Goal: Task Accomplishment & Management: Complete application form

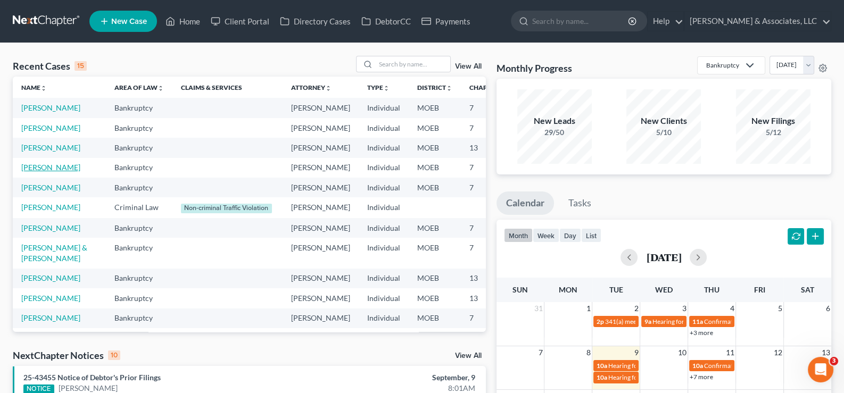
click at [32, 172] on link "[PERSON_NAME]" at bounding box center [50, 167] width 59 height 9
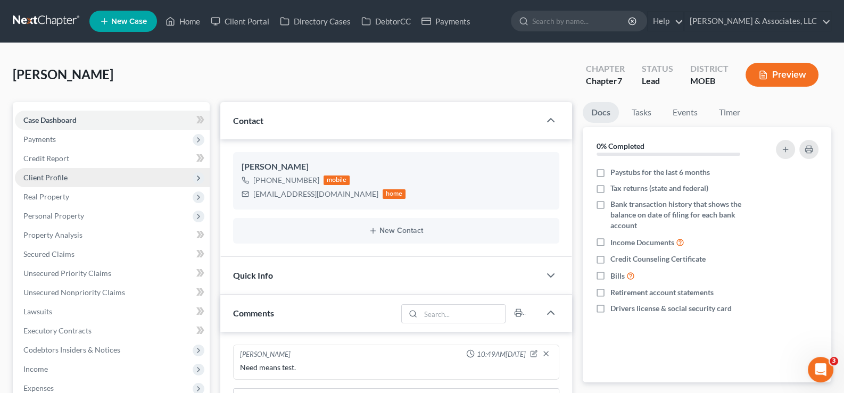
click at [44, 179] on span "Client Profile" at bounding box center [45, 177] width 44 height 9
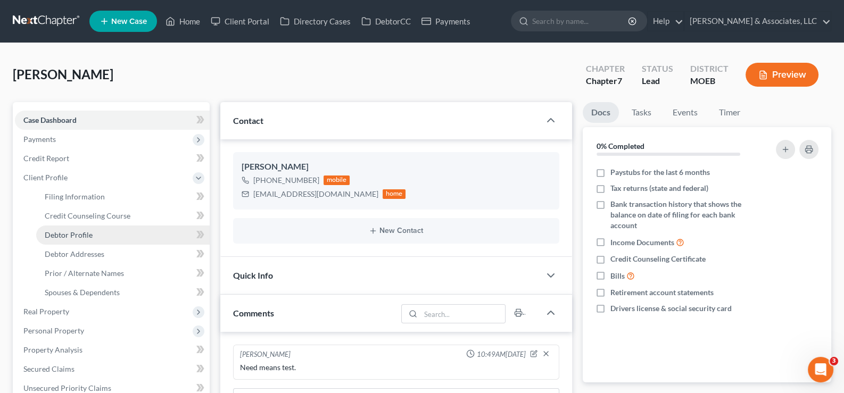
click at [71, 232] on span "Debtor Profile" at bounding box center [69, 234] width 48 height 9
select select "0"
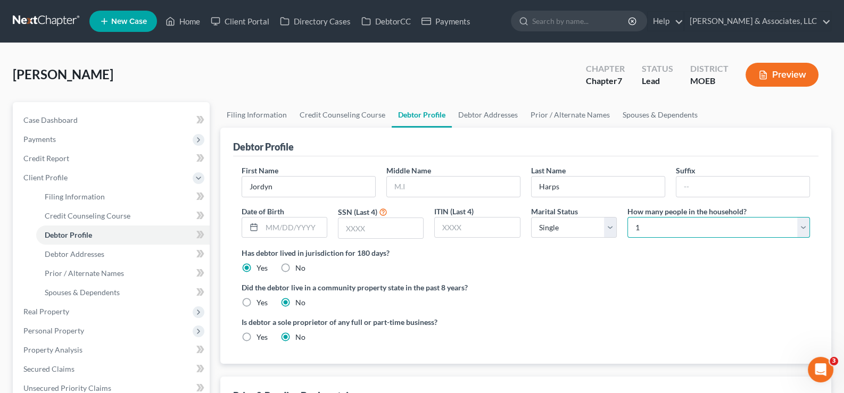
click at [696, 226] on select "Select 1 2 3 4 5 6 7 8 9 10 11 12 13 14 15 16 17 18 19 20" at bounding box center [718, 227] width 182 height 21
select select "1"
click at [627, 217] on select "Select 1 2 3 4 5 6 7 8 9 10 11 12 13 14 15 16 17 18 19 20" at bounding box center [718, 227] width 182 height 21
click at [41, 115] on span "Case Dashboard" at bounding box center [50, 119] width 54 height 9
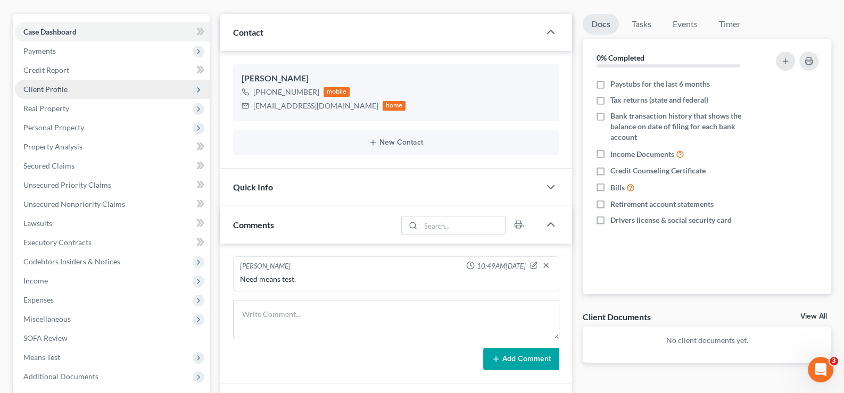
scroll to position [265, 0]
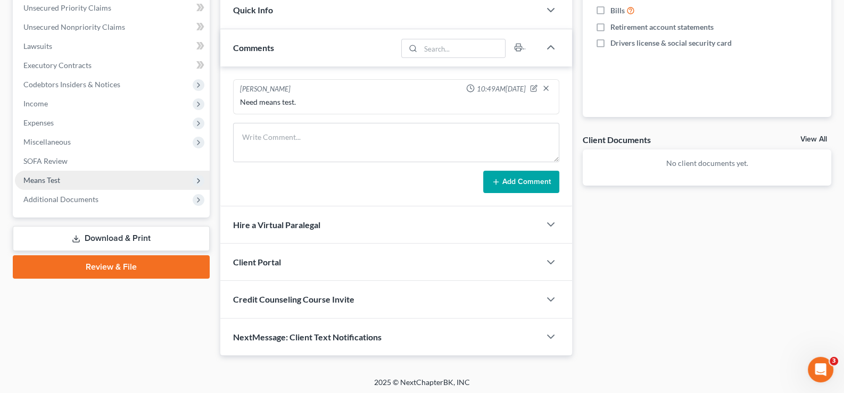
click at [37, 178] on span "Means Test" at bounding box center [41, 180] width 37 height 9
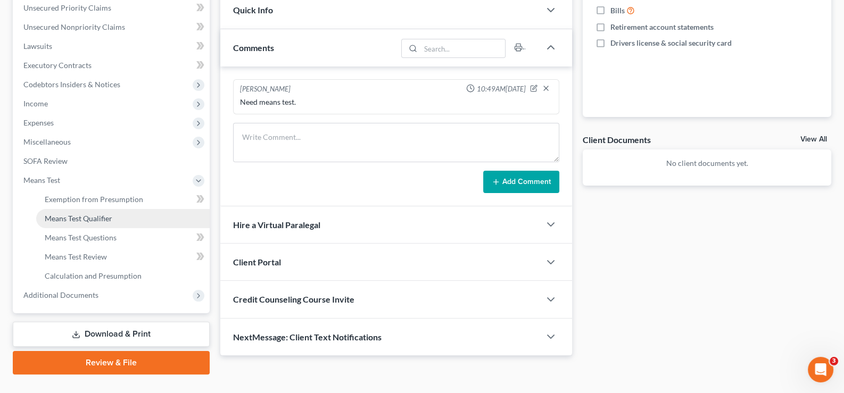
click at [64, 216] on span "Means Test Qualifier" at bounding box center [79, 218] width 68 height 9
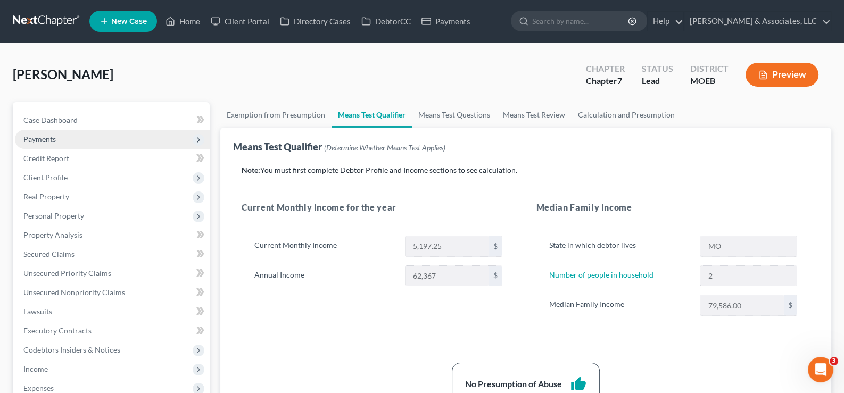
click at [27, 132] on span "Payments" at bounding box center [112, 139] width 195 height 19
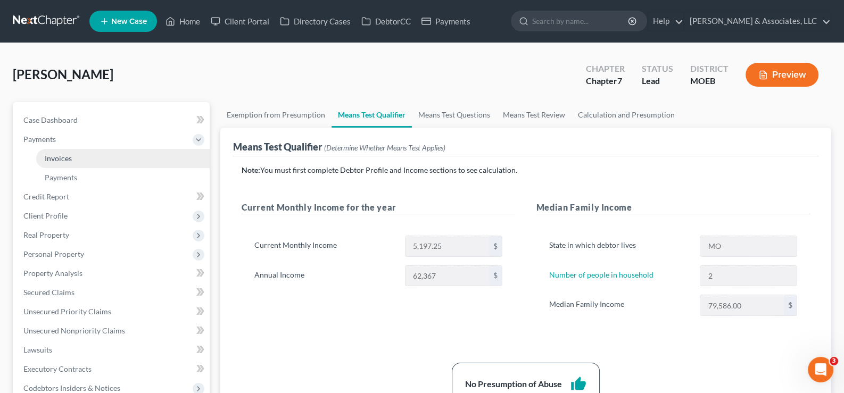
click at [61, 157] on span "Invoices" at bounding box center [58, 158] width 27 height 9
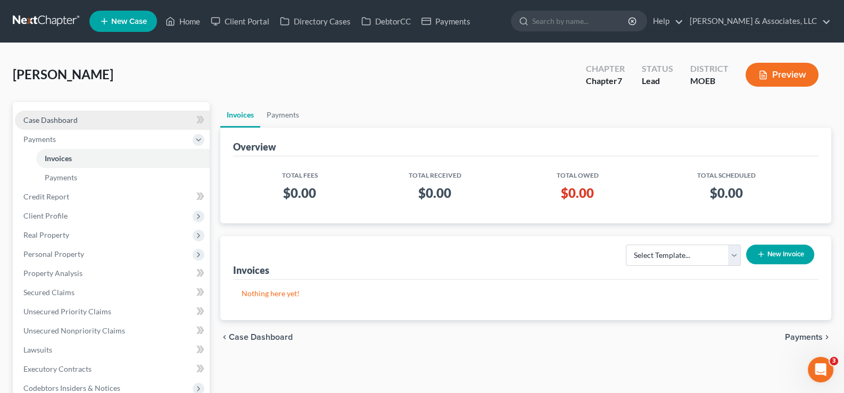
click at [45, 113] on link "Case Dashboard" at bounding box center [112, 120] width 195 height 19
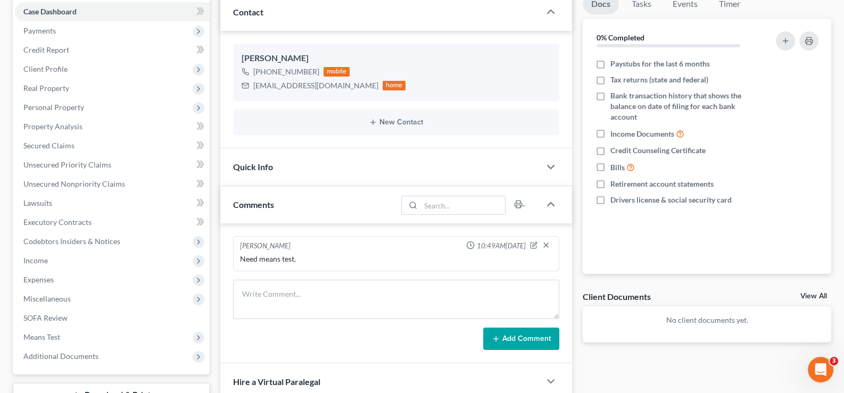
scroll to position [106, 0]
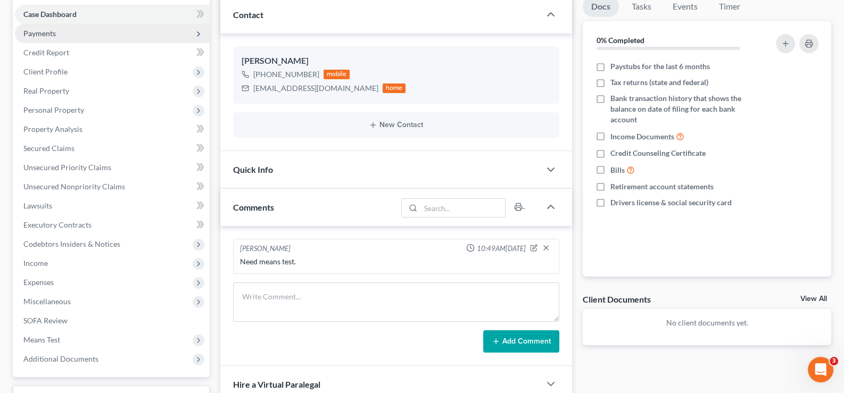
click at [41, 35] on span "Payments" at bounding box center [39, 33] width 32 height 9
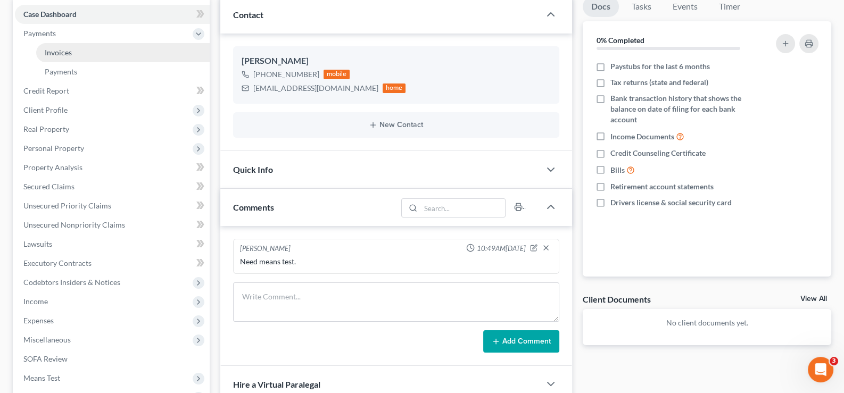
click at [65, 55] on span "Invoices" at bounding box center [58, 52] width 27 height 9
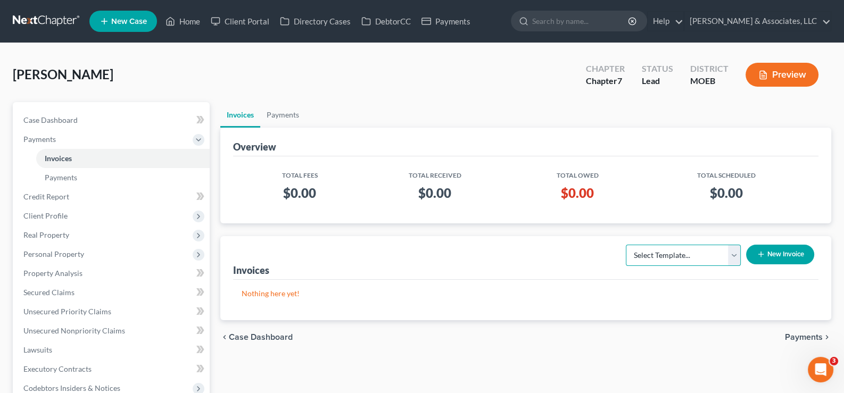
click at [680, 263] on select "Select Template... Chapter 7 Template Chapter 13 Template Chapter 7 with legal …" at bounding box center [683, 255] width 115 height 21
select select "0"
click at [626, 245] on select "Select Template... Chapter 7 Template Chapter 13 Template Chapter 7 with legal …" at bounding box center [683, 255] width 115 height 21
click at [779, 252] on button "New Invoice" at bounding box center [780, 255] width 68 height 20
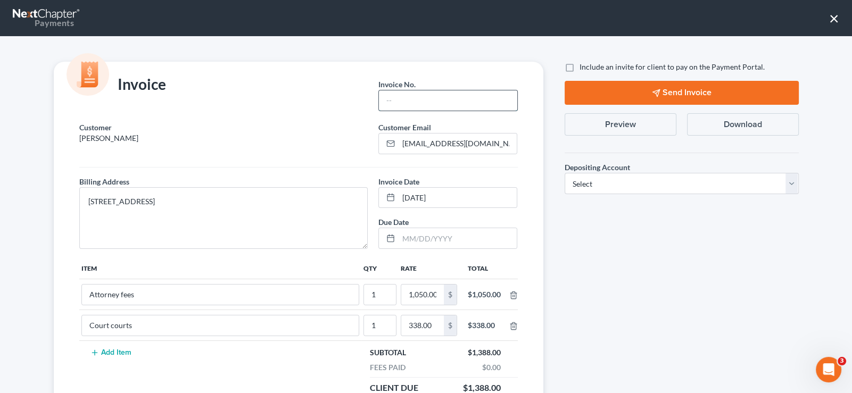
click at [396, 104] on input "text" at bounding box center [448, 100] width 138 height 20
type input "744"
click at [579, 66] on label "Include an invite for client to pay on the Payment Portal." at bounding box center [671, 67] width 185 height 11
click at [583, 66] on input "Include an invite for client to pay on the Payment Portal." at bounding box center [586, 65] width 7 height 7
checkbox input "true"
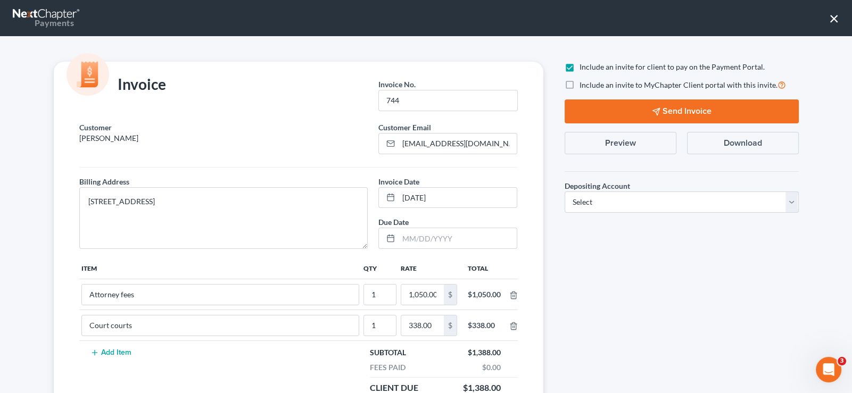
click at [579, 82] on label "Include an invite to MyChapter Client portal with this invite." at bounding box center [682, 85] width 206 height 12
click at [583, 82] on input "Include an invite to MyChapter Client portal with this invite." at bounding box center [586, 82] width 7 height 7
checkbox input "true"
drag, startPoint x: 593, startPoint y: 202, endPoint x: 593, endPoint y: 210, distance: 8.5
click at [593, 202] on select "Select Operation Trust" at bounding box center [681, 201] width 234 height 21
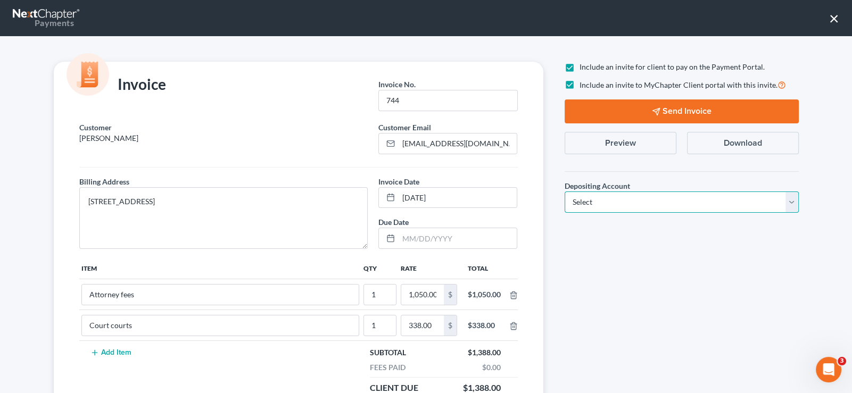
select select "1"
click at [564, 191] on select "Select Operation Trust" at bounding box center [681, 201] width 234 height 21
click at [628, 106] on button "Send Invoice" at bounding box center [681, 111] width 234 height 24
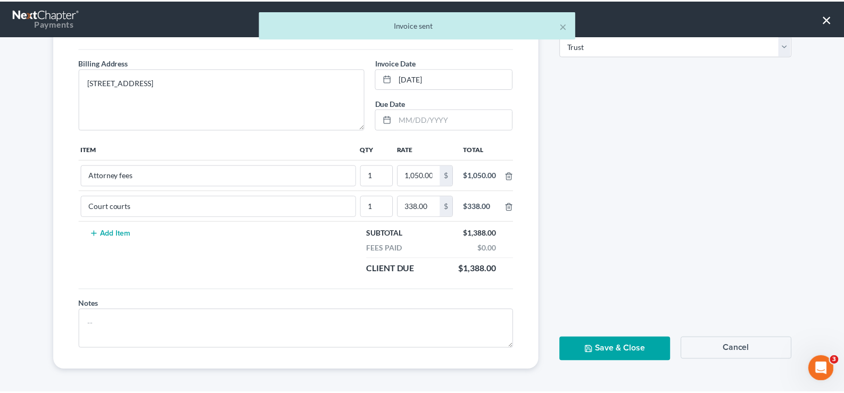
scroll to position [120, 0]
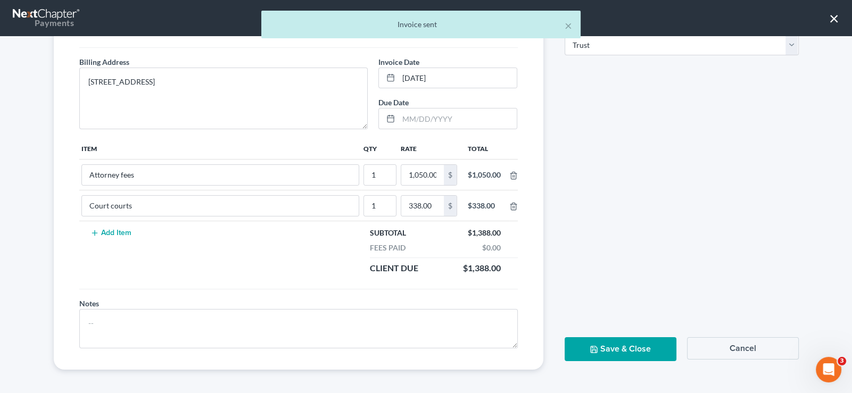
click at [597, 351] on button "Save & Close" at bounding box center [620, 349] width 112 height 24
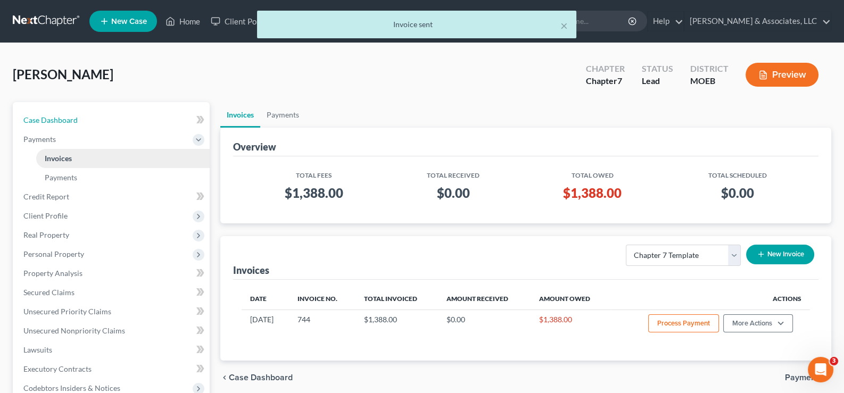
drag, startPoint x: 63, startPoint y: 121, endPoint x: 146, endPoint y: 159, distance: 91.9
click at [63, 120] on span "Case Dashboard" at bounding box center [50, 119] width 54 height 9
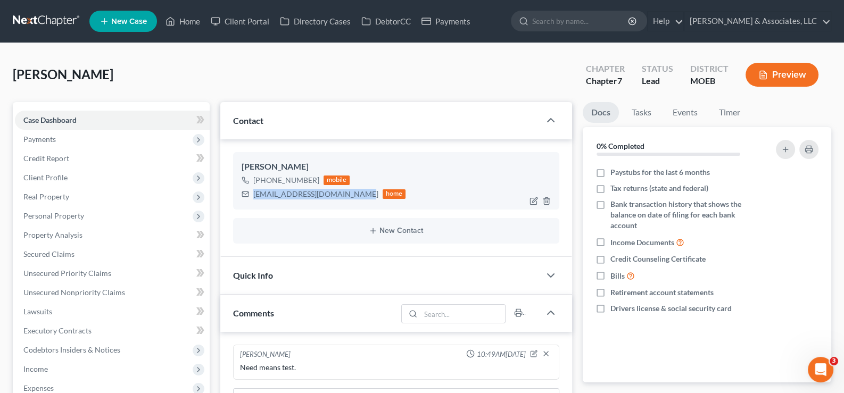
drag, startPoint x: 352, startPoint y: 193, endPoint x: 248, endPoint y: 199, distance: 103.9
click at [248, 199] on div "[EMAIL_ADDRESS][DOMAIN_NAME] home" at bounding box center [323, 194] width 164 height 14
copy div "[EMAIL_ADDRESS][DOMAIN_NAME]"
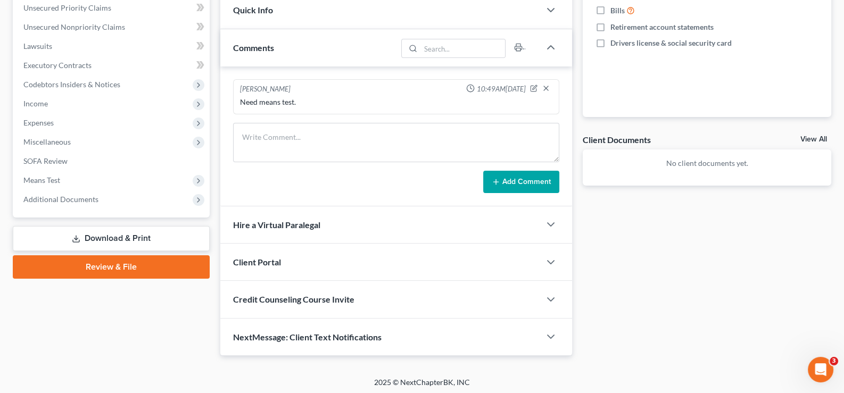
scroll to position [266, 0]
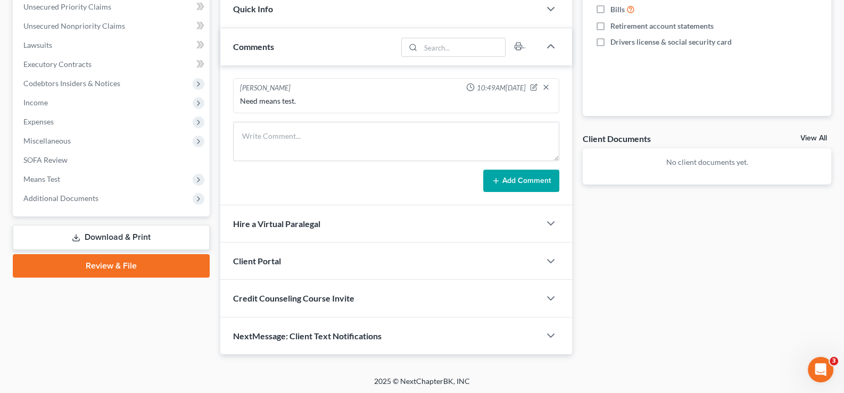
click at [290, 250] on div "Client Portal" at bounding box center [380, 261] width 320 height 37
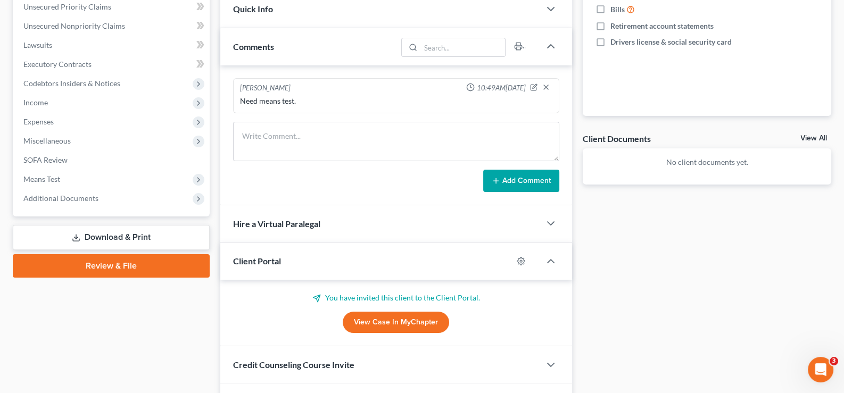
click at [289, 251] on div "Client Portal" at bounding box center [366, 261] width 293 height 37
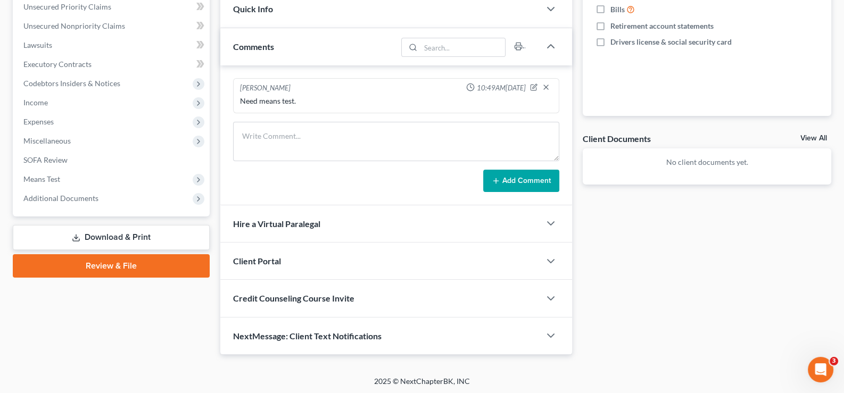
click at [296, 303] on div "Credit Counseling Course Invite" at bounding box center [380, 298] width 320 height 37
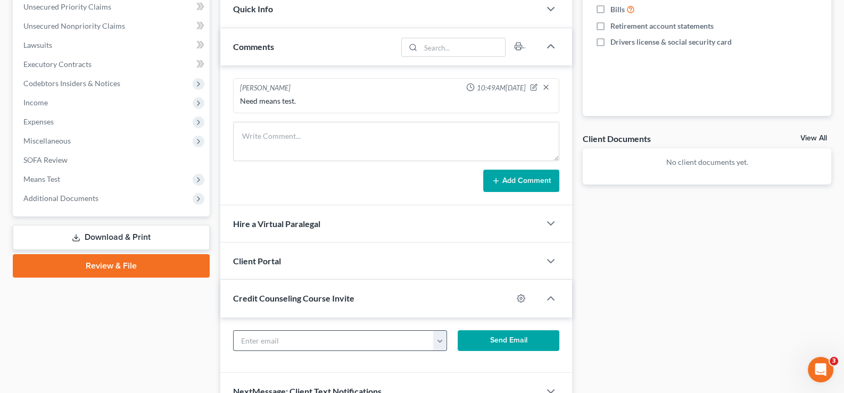
click at [315, 344] on input "text" at bounding box center [333, 341] width 201 height 20
paste input "[EMAIL_ADDRESS][DOMAIN_NAME]"
type input "[EMAIL_ADDRESS][DOMAIN_NAME]"
click at [487, 339] on button "Send Email" at bounding box center [508, 340] width 102 height 21
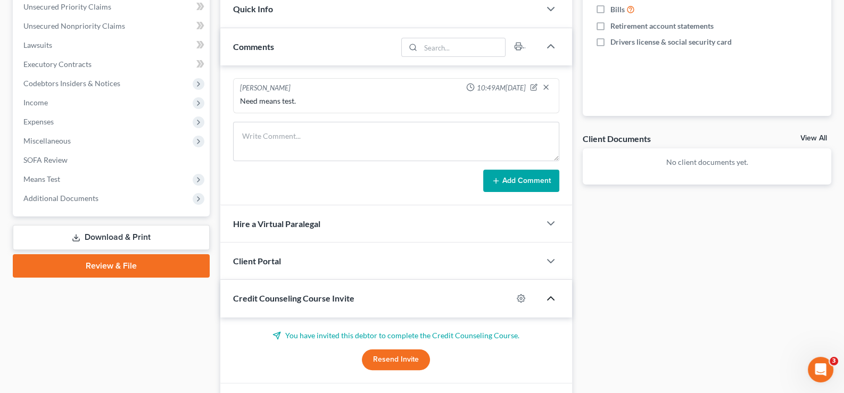
click at [549, 298] on icon "button" at bounding box center [550, 298] width 13 height 13
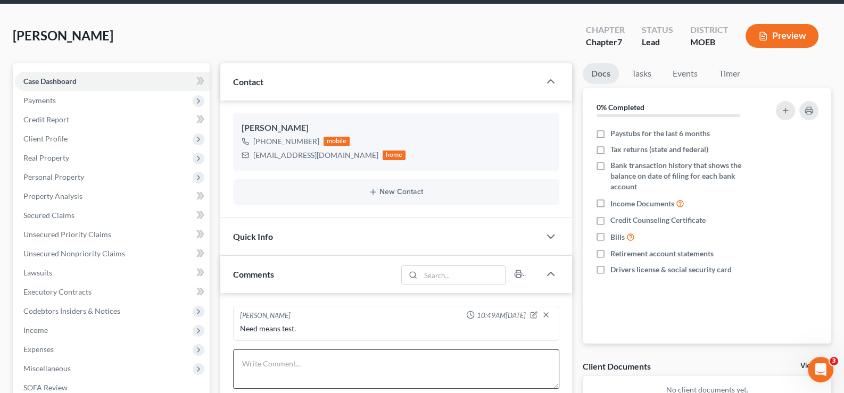
scroll to position [0, 0]
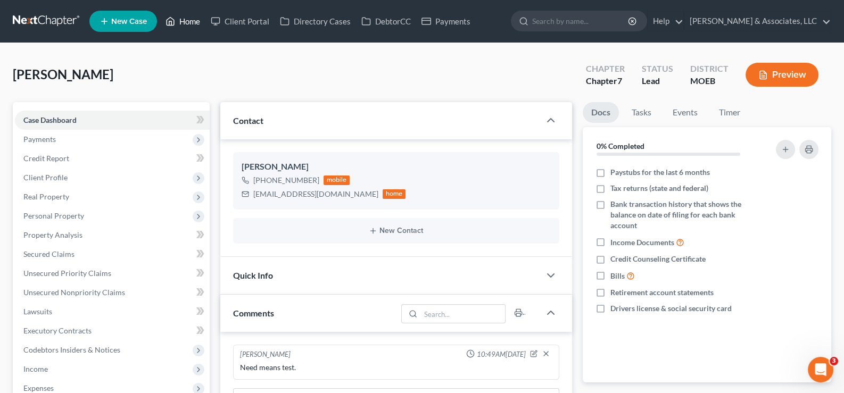
click at [189, 23] on link "Home" at bounding box center [182, 21] width 45 height 19
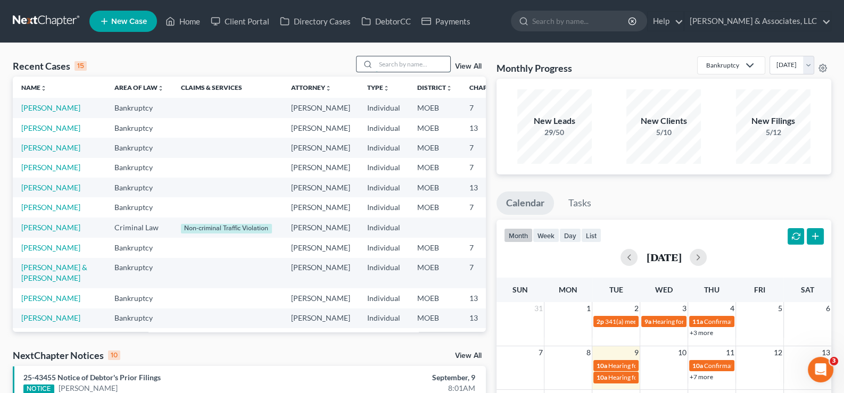
click at [399, 64] on input "search" at bounding box center [413, 63] width 74 height 15
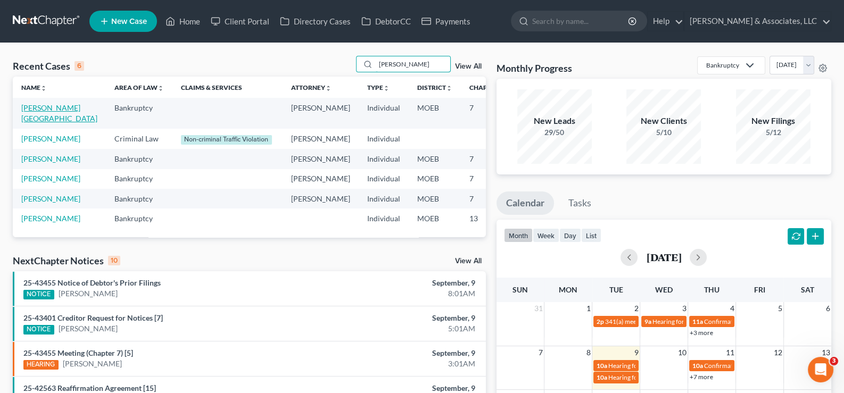
type input "[PERSON_NAME]"
click at [37, 116] on link "[PERSON_NAME][GEOGRAPHIC_DATA]" at bounding box center [59, 113] width 76 height 20
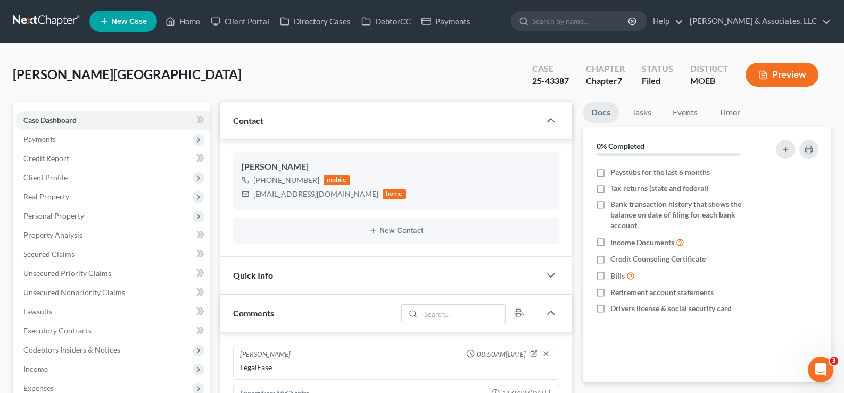
scroll to position [980, 0]
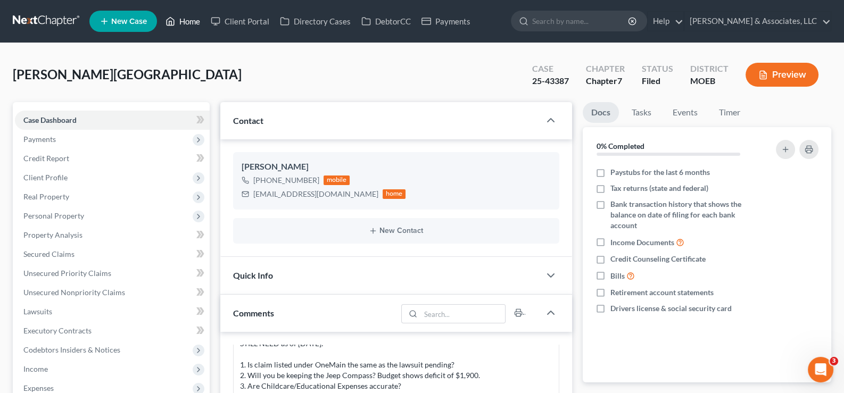
drag, startPoint x: 184, startPoint y: 26, endPoint x: 289, endPoint y: 44, distance: 106.8
click at [184, 26] on link "Home" at bounding box center [182, 21] width 45 height 19
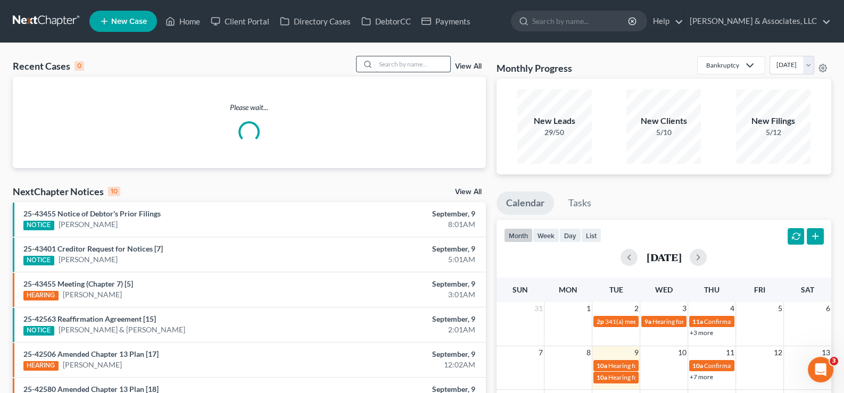
click at [413, 63] on input "search" at bounding box center [413, 63] width 74 height 15
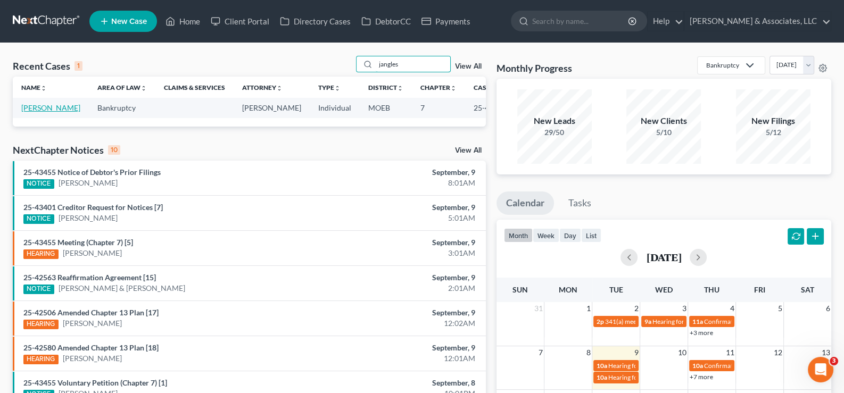
type input "jangles"
click at [30, 112] on link "[PERSON_NAME]" at bounding box center [50, 107] width 59 height 9
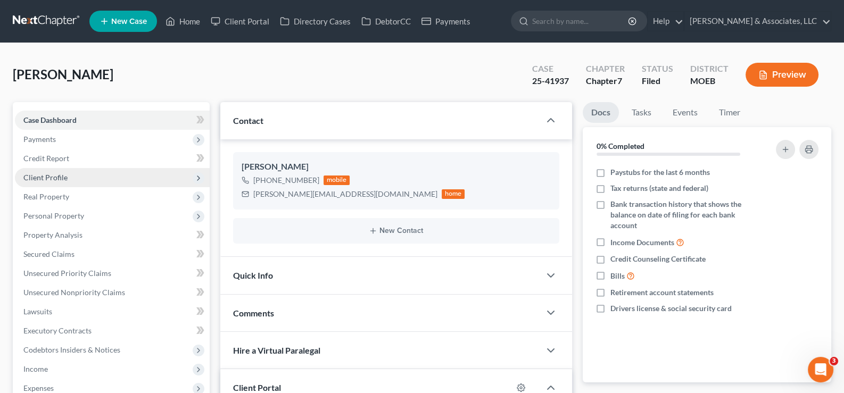
click at [48, 177] on span "Client Profile" at bounding box center [45, 177] width 44 height 9
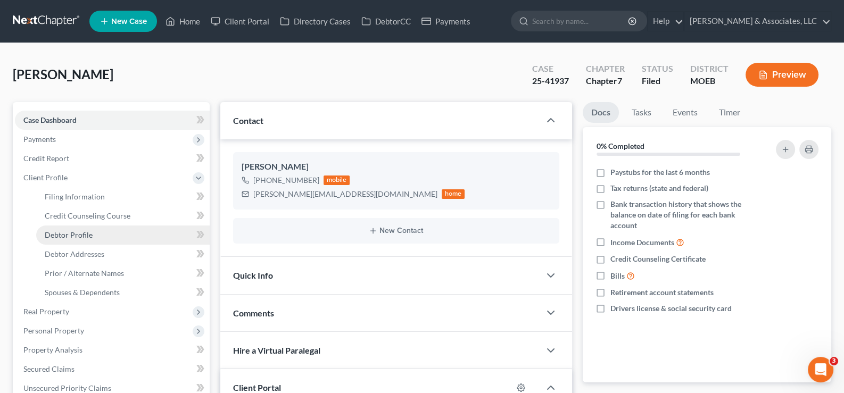
click at [63, 233] on span "Debtor Profile" at bounding box center [69, 234] width 48 height 9
select select "1"
select select "3"
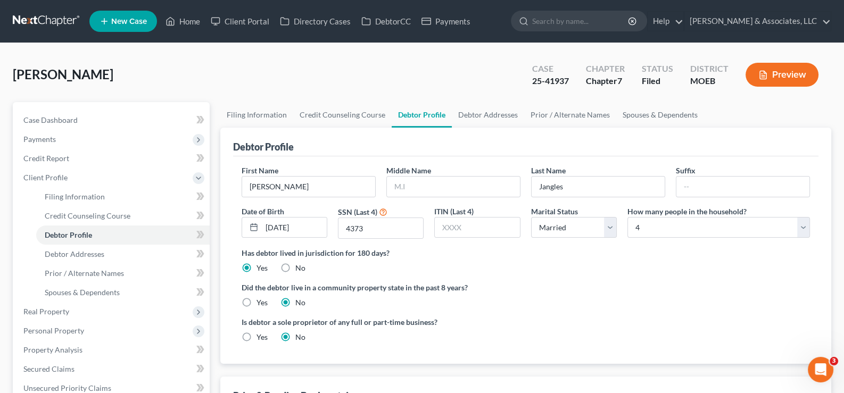
drag, startPoint x: 31, startPoint y: 173, endPoint x: 28, endPoint y: 194, distance: 20.5
click at [31, 173] on span "Client Profile" at bounding box center [45, 177] width 44 height 9
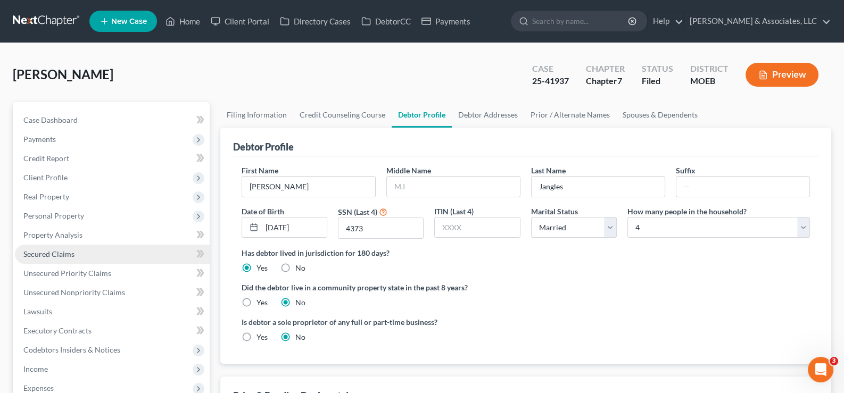
click at [40, 251] on span "Secured Claims" at bounding box center [48, 253] width 51 height 9
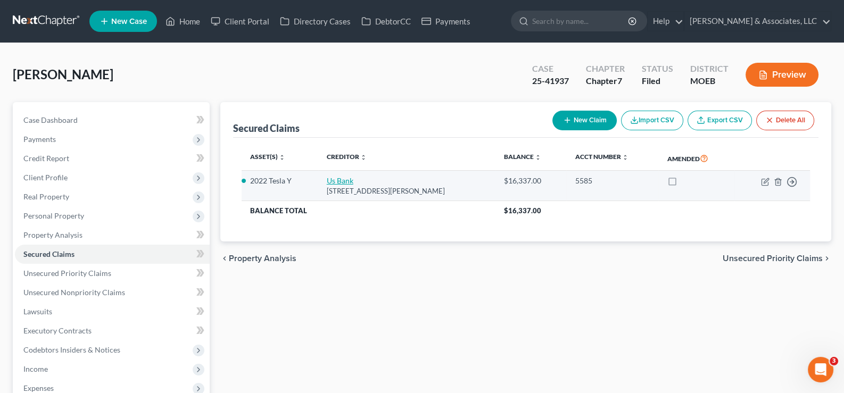
click at [339, 179] on link "Us Bank" at bounding box center [340, 180] width 27 height 9
select select "52"
select select "8"
select select "2"
select select "0"
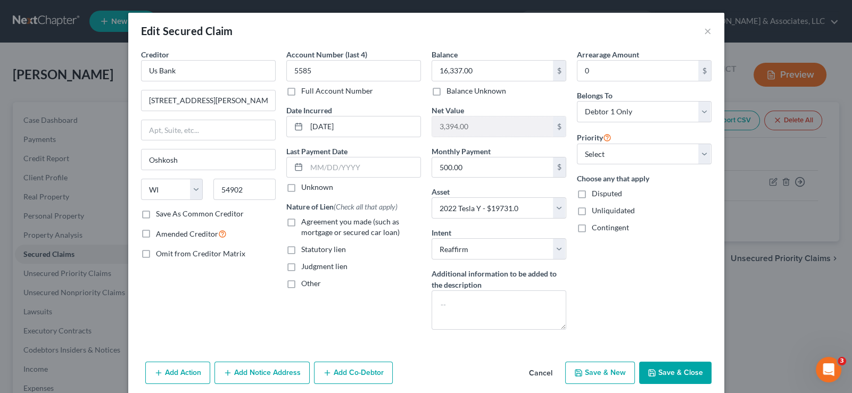
click at [541, 369] on button "Cancel" at bounding box center [540, 373] width 40 height 21
